Goal: Information Seeking & Learning: Learn about a topic

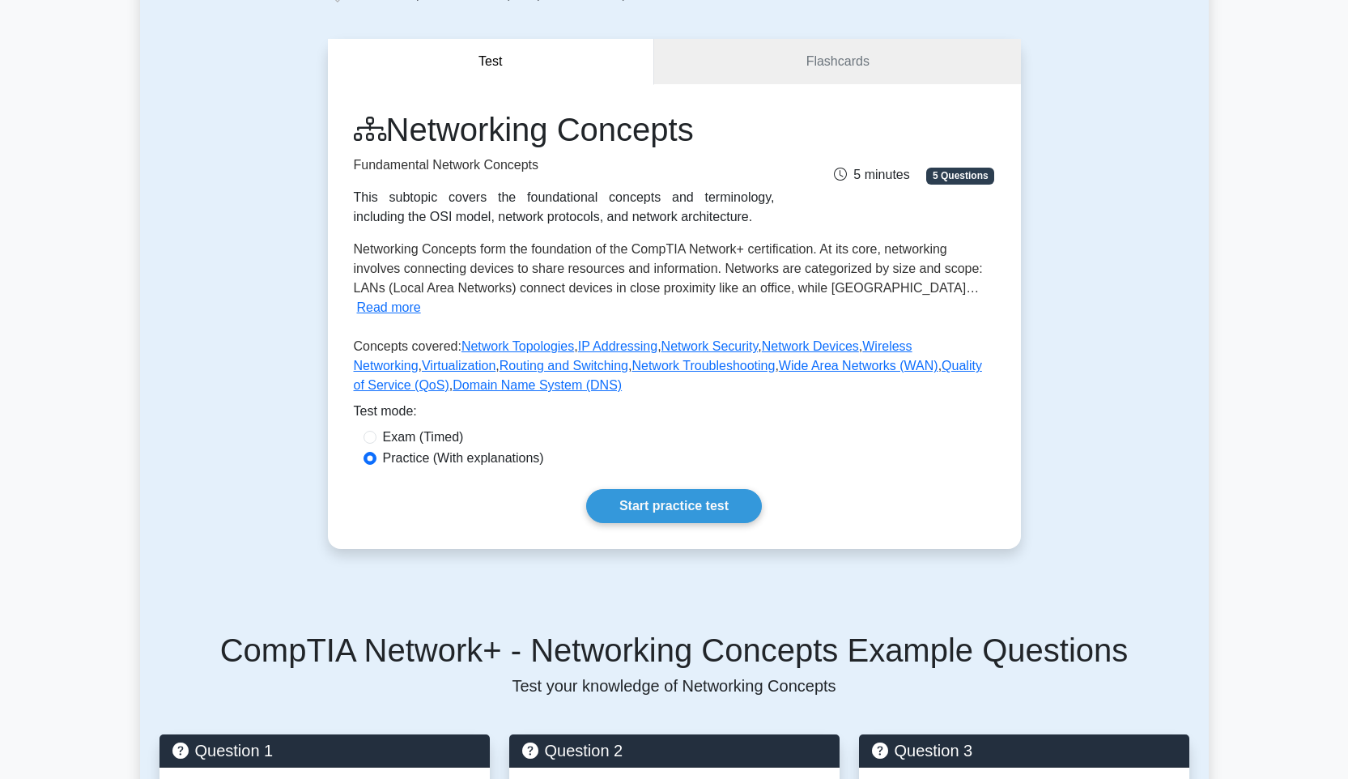
scroll to position [102, 0]
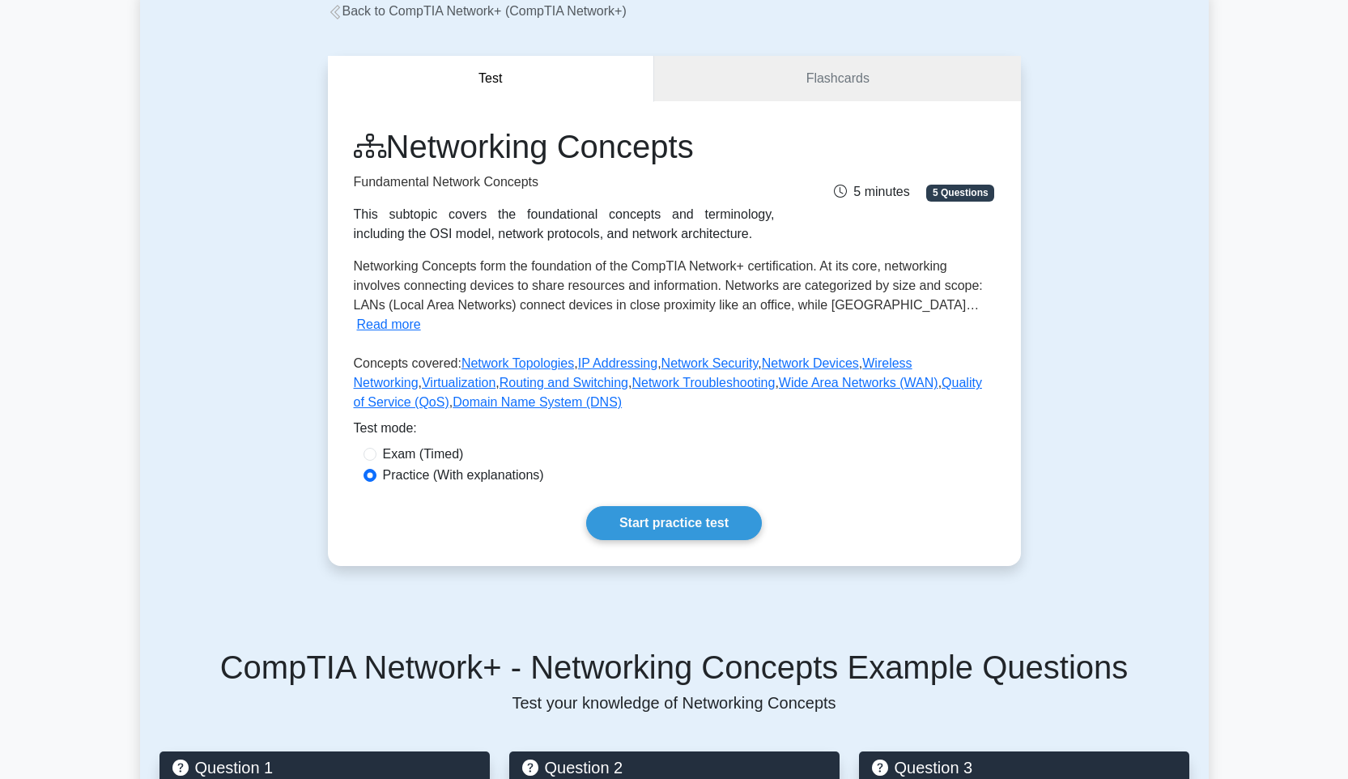
drag, startPoint x: 824, startPoint y: 195, endPoint x: 858, endPoint y: 189, distance: 34.5
click at [825, 197] on div "5 minutes 5 Questions" at bounding box center [894, 185] width 220 height 32
click at [831, 59] on link "Flashcards" at bounding box center [837, 79] width 366 height 46
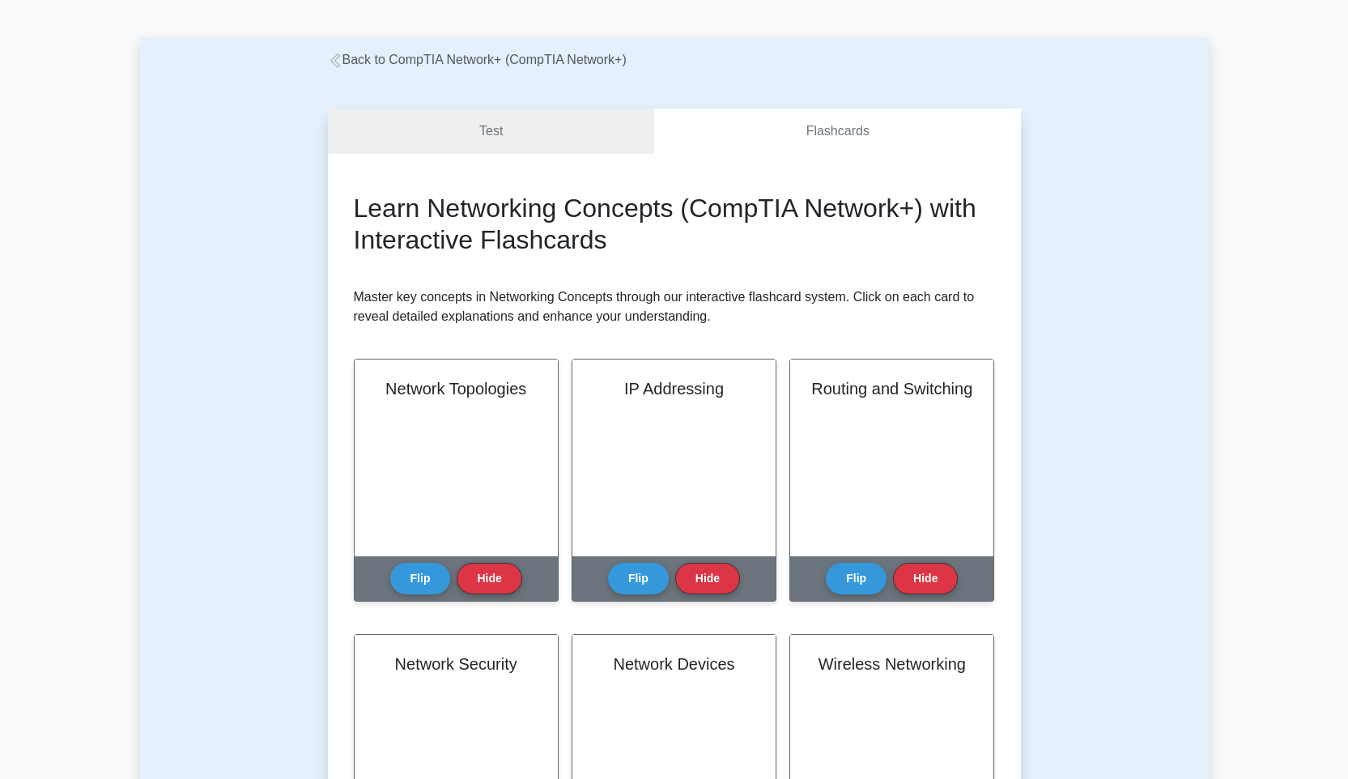
scroll to position [145, 0]
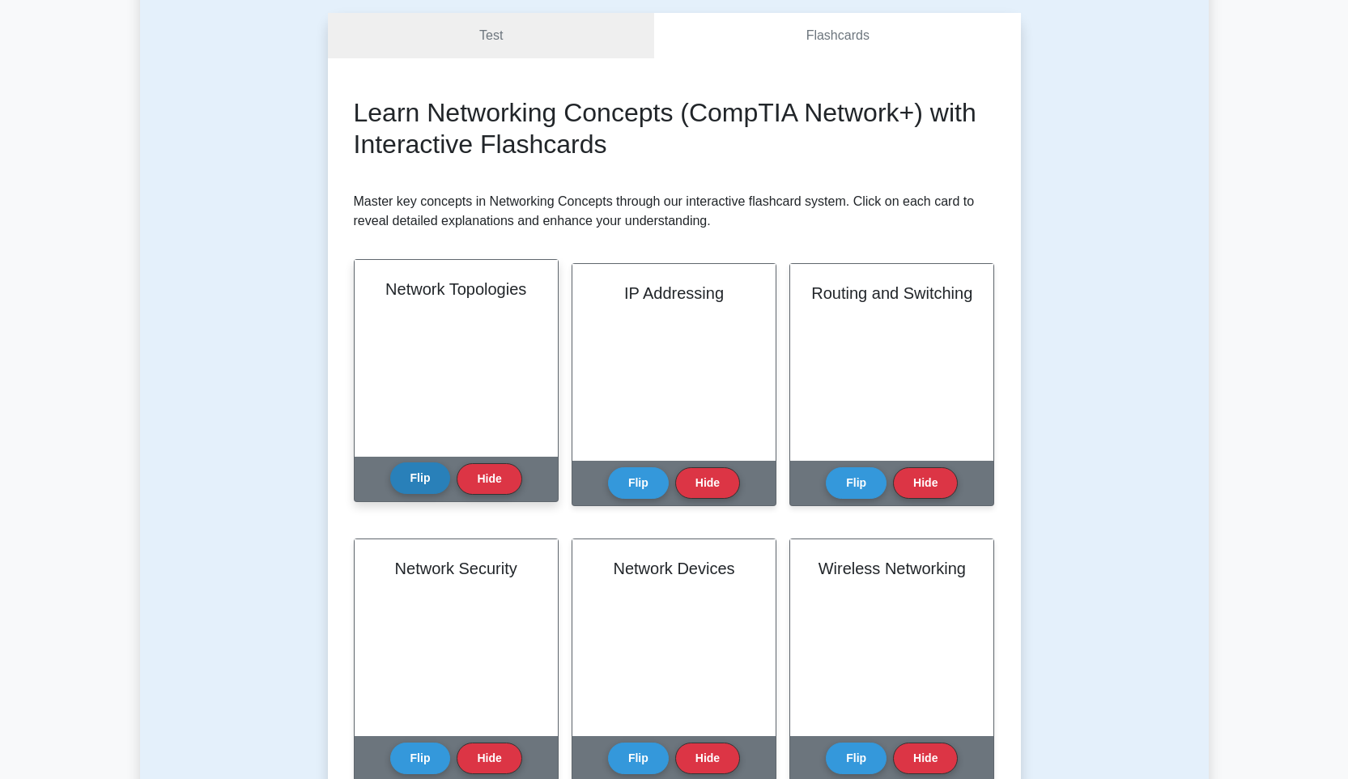
click at [436, 478] on button "Flip" at bounding box center [420, 478] width 61 height 32
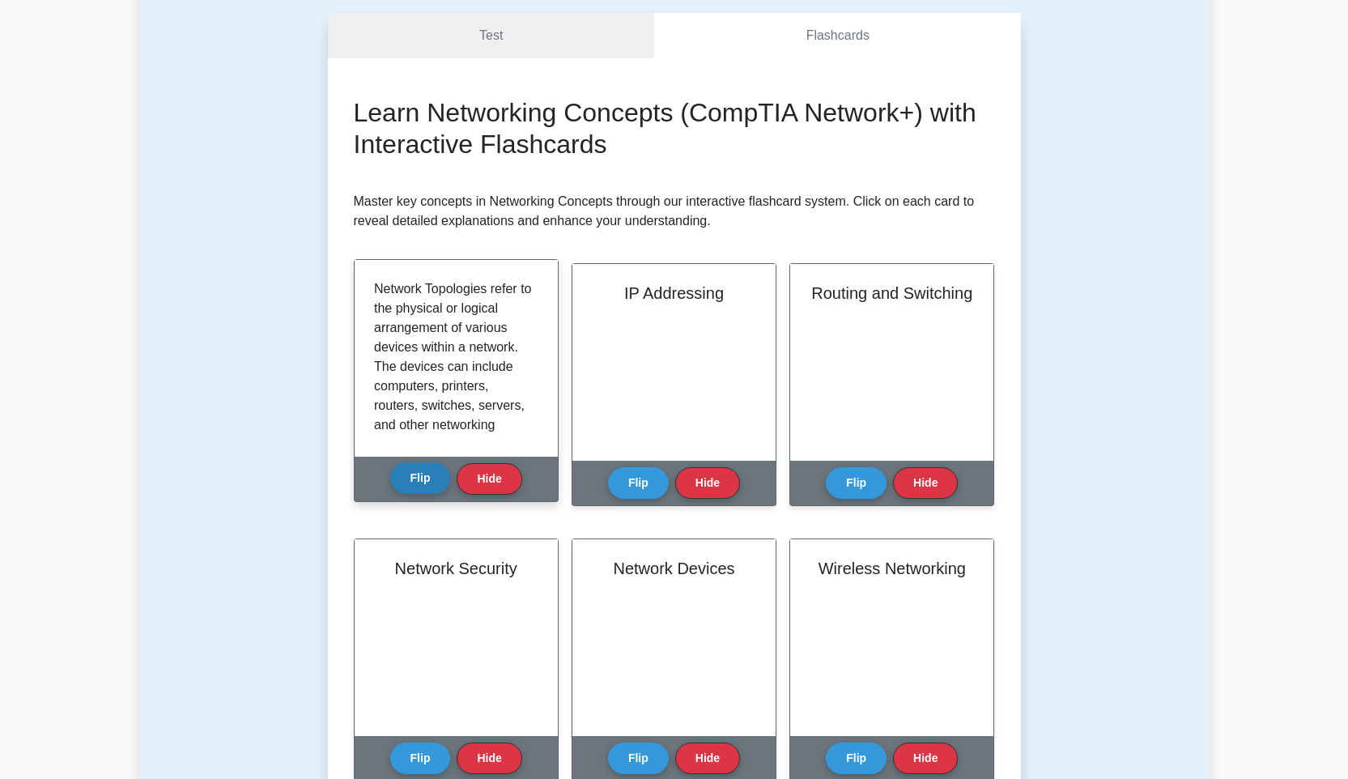
click at [436, 478] on button "Flip" at bounding box center [420, 478] width 61 height 32
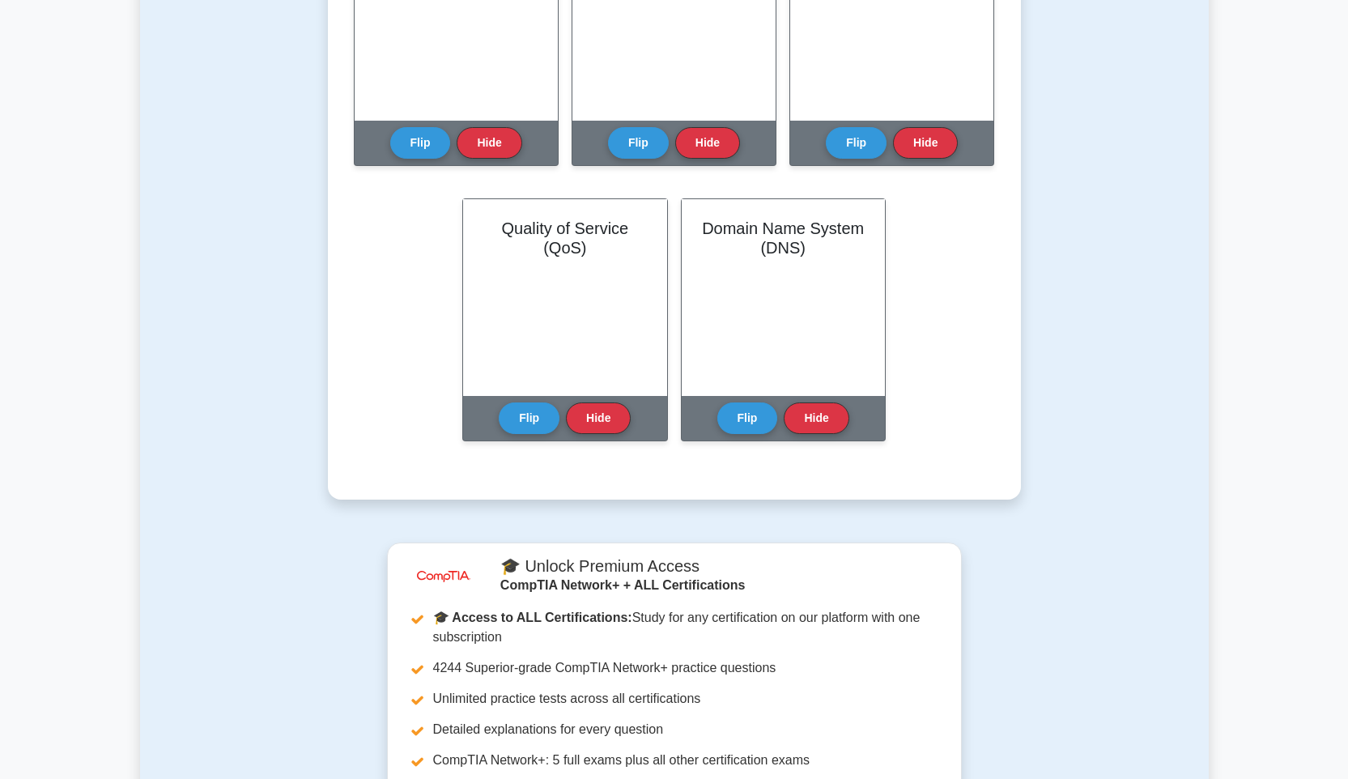
scroll to position [1051, 0]
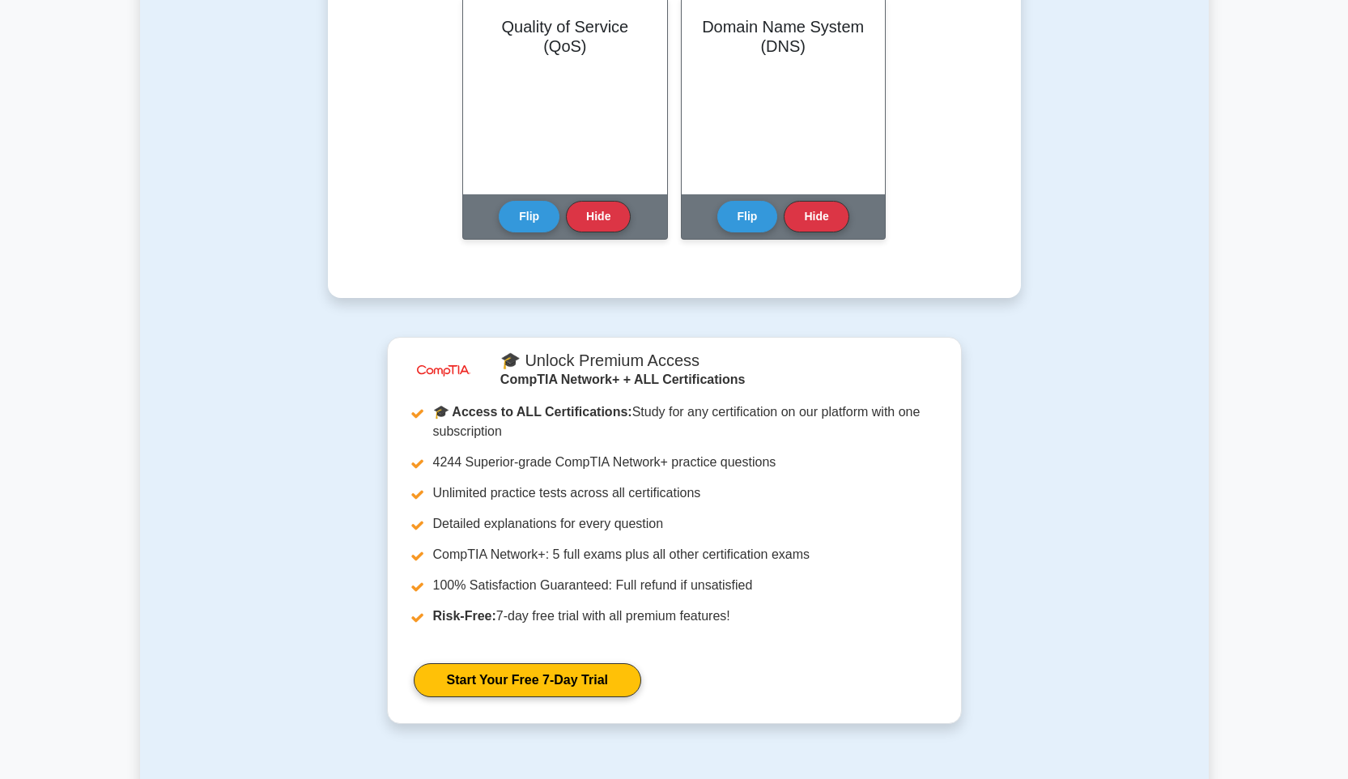
scroll to position [1241, 0]
